Goal: Find specific page/section: Find specific page/section

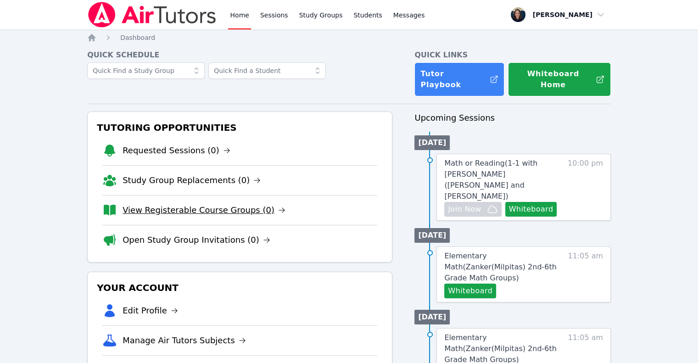
click at [182, 204] on link "View Registerable Course Groups (0)" at bounding box center [204, 210] width 163 height 13
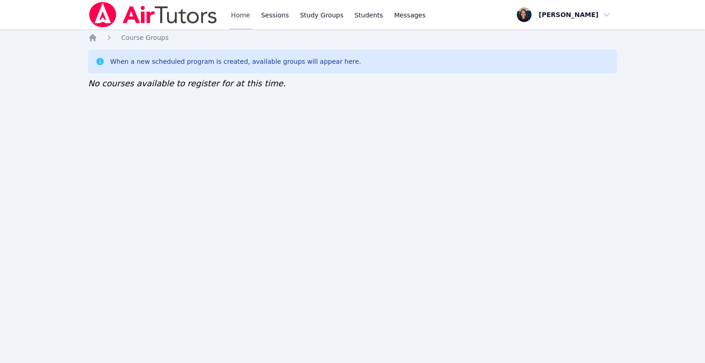
click at [246, 18] on link "Home" at bounding box center [240, 14] width 22 height 29
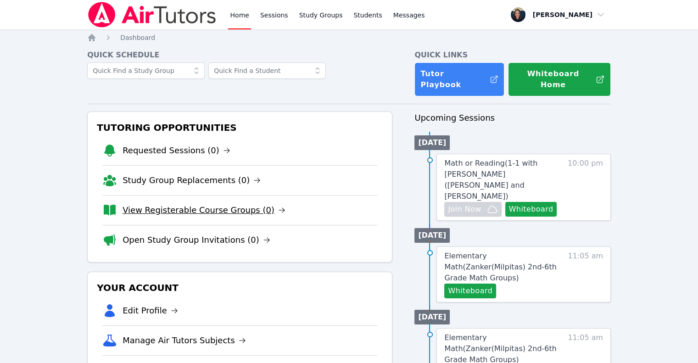
click at [220, 204] on link "View Registerable Course Groups (0)" at bounding box center [204, 210] width 163 height 13
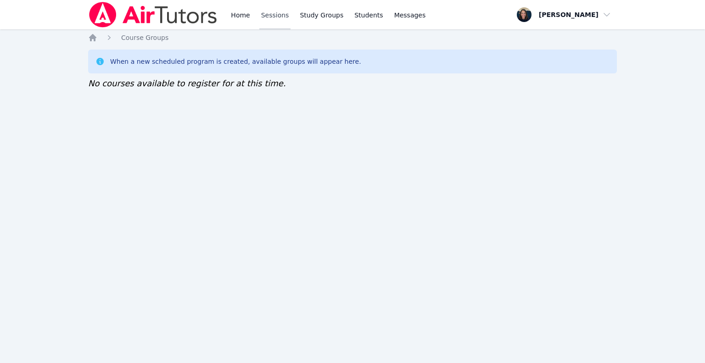
click at [271, 14] on link "Sessions" at bounding box center [275, 14] width 32 height 29
